Goal: Find specific page/section: Find specific page/section

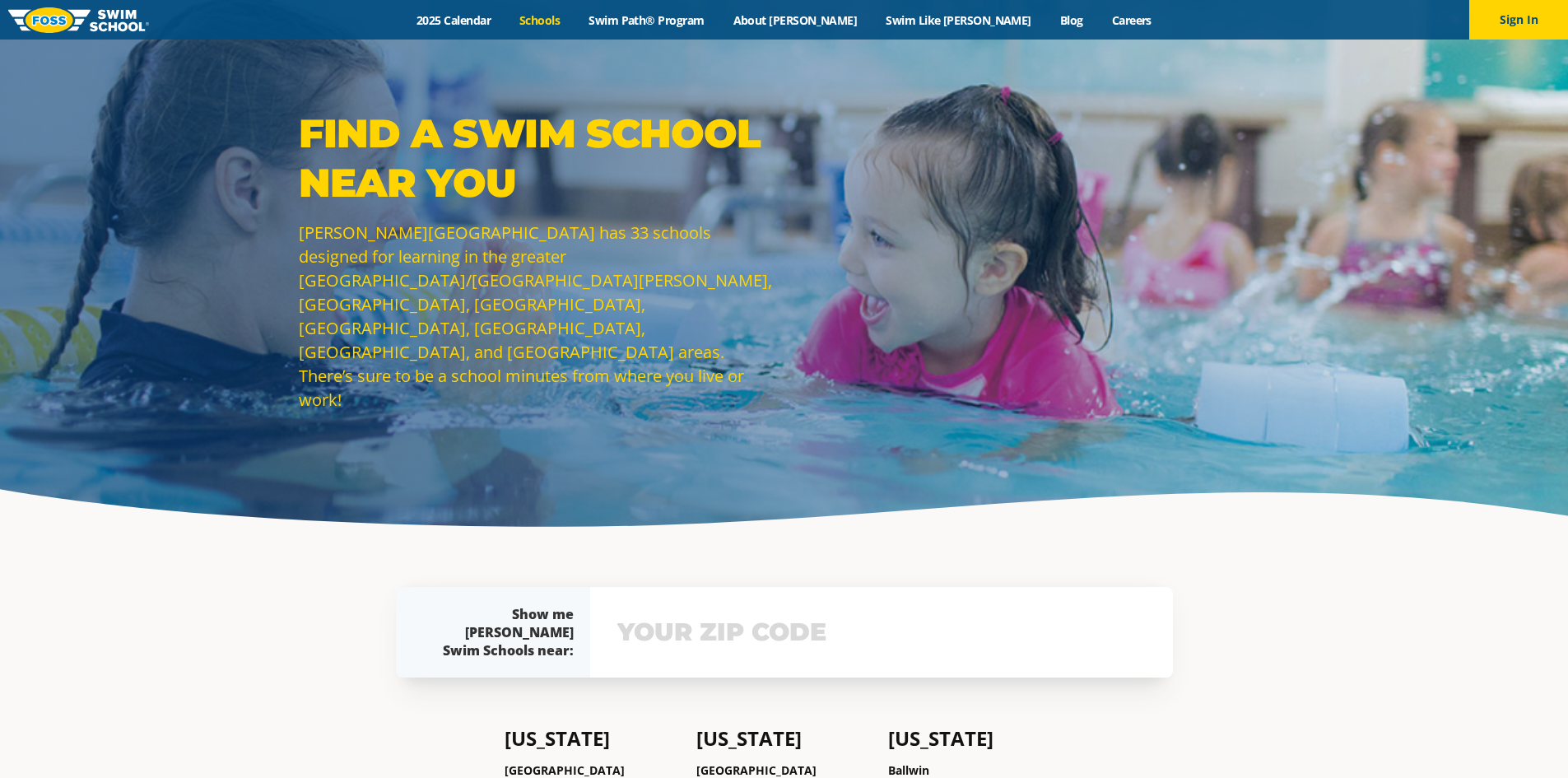
click at [368, 398] on div "Find a Swim School Near You [PERSON_NAME][GEOGRAPHIC_DATA] has 33 schools desig…" at bounding box center [784, 272] width 1568 height 545
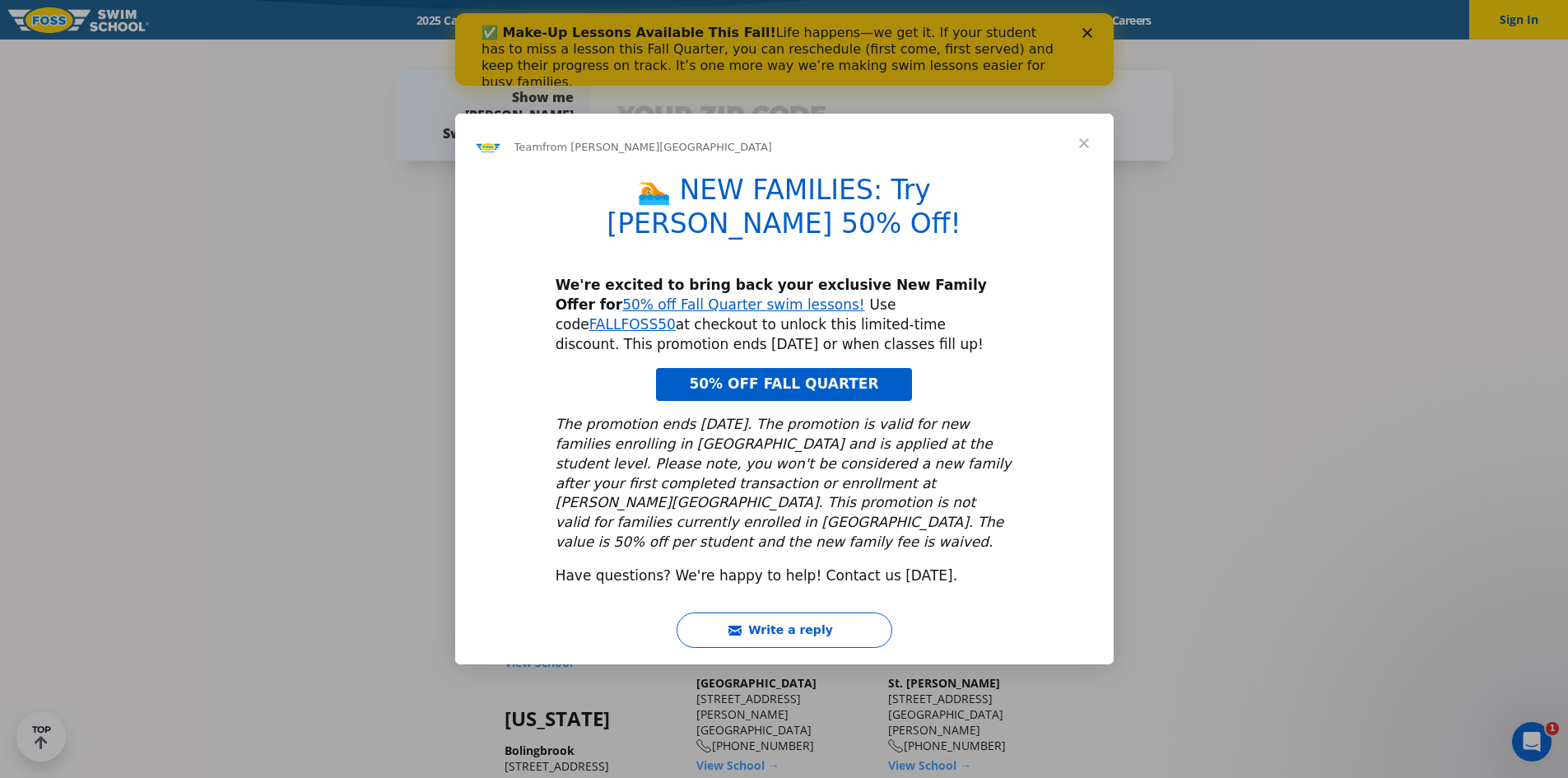
scroll to position [519, 0]
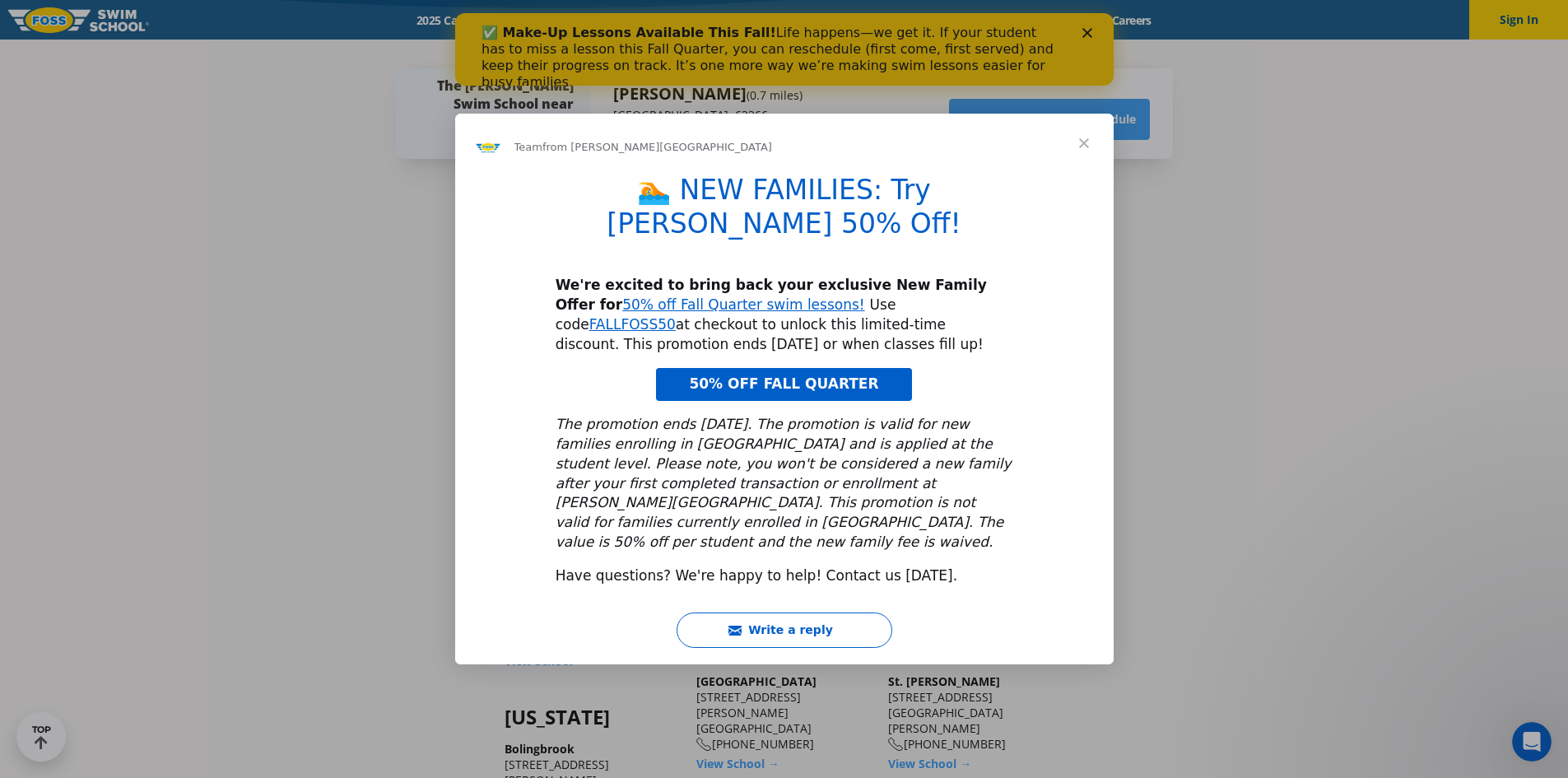
click at [1084, 170] on span "Close" at bounding box center [1084, 143] width 59 height 59
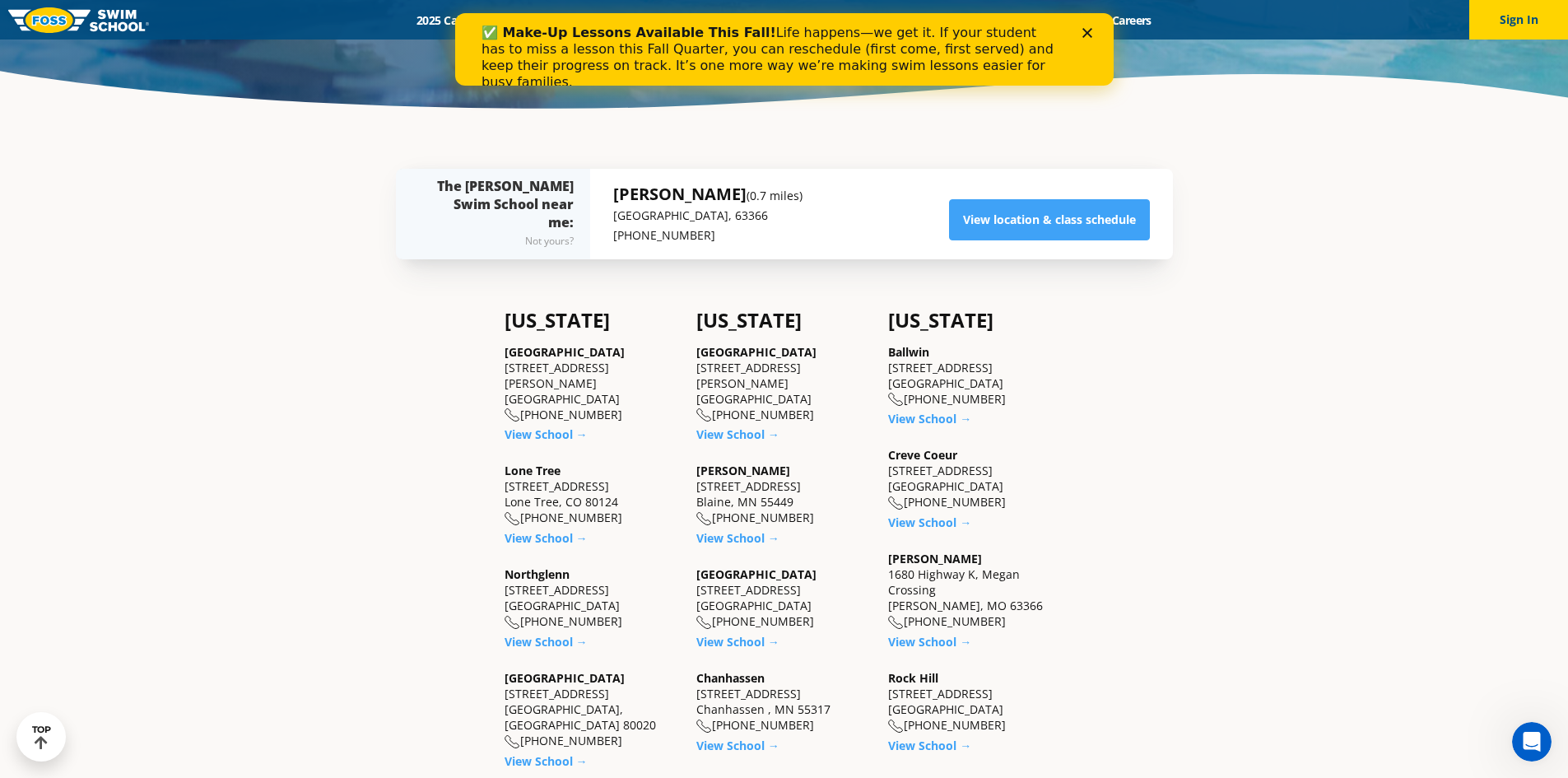
scroll to position [417, 0]
click at [1071, 220] on link "View location & class schedule" at bounding box center [1049, 221] width 200 height 41
